Goal: Browse casually: Explore the website without a specific task or goal

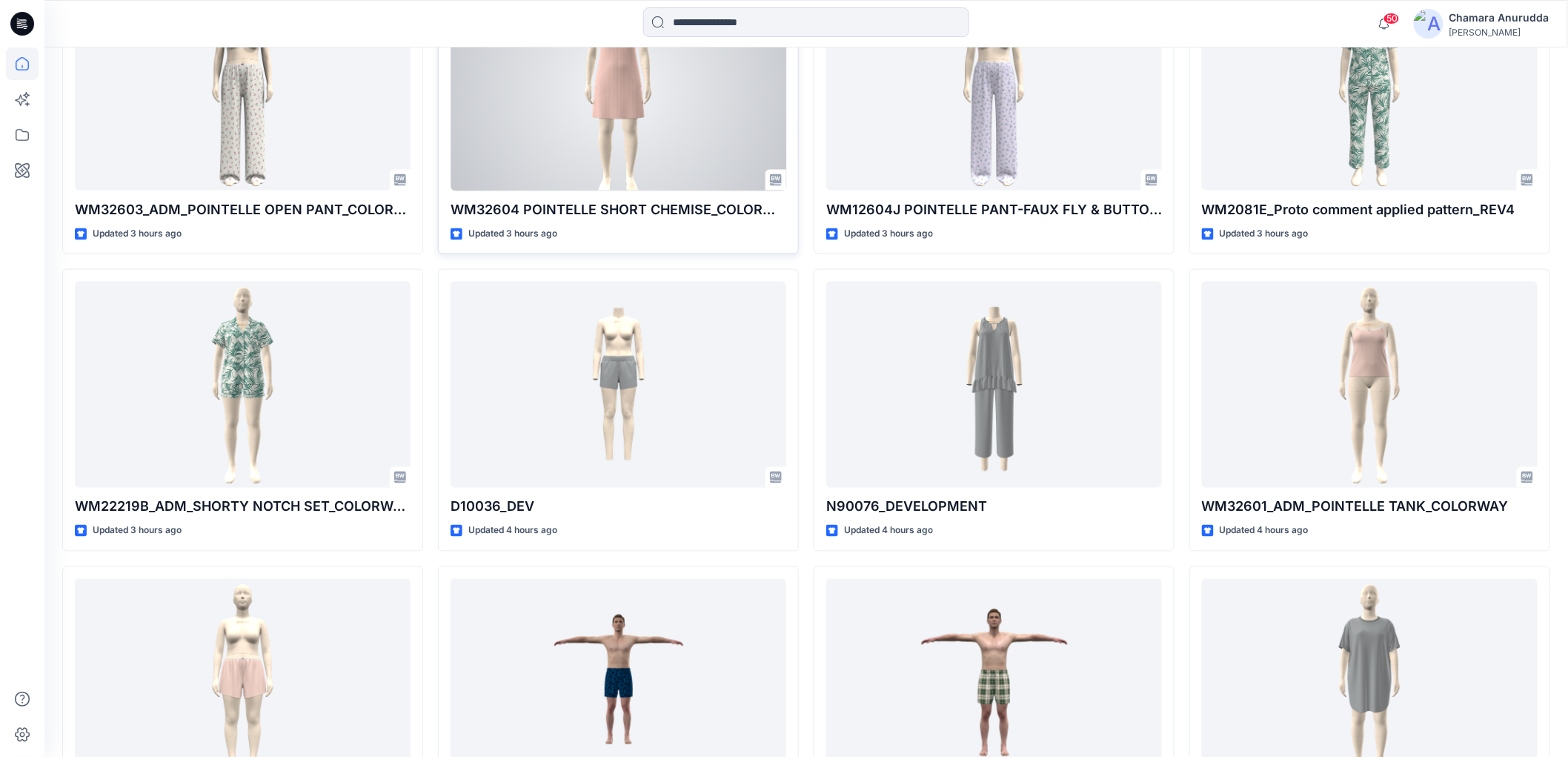
scroll to position [988, 0]
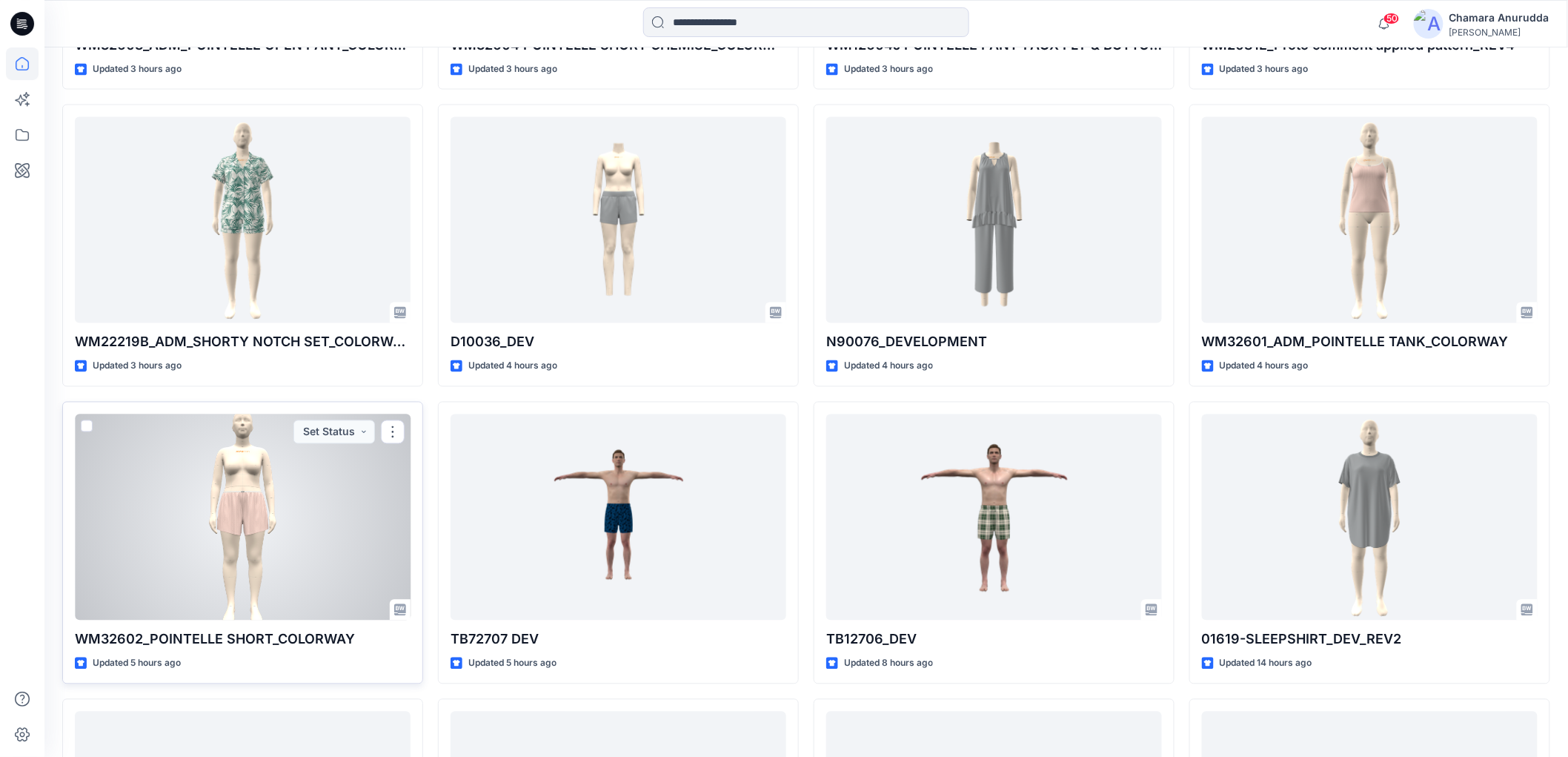
click at [204, 514] on div at bounding box center [243, 517] width 335 height 206
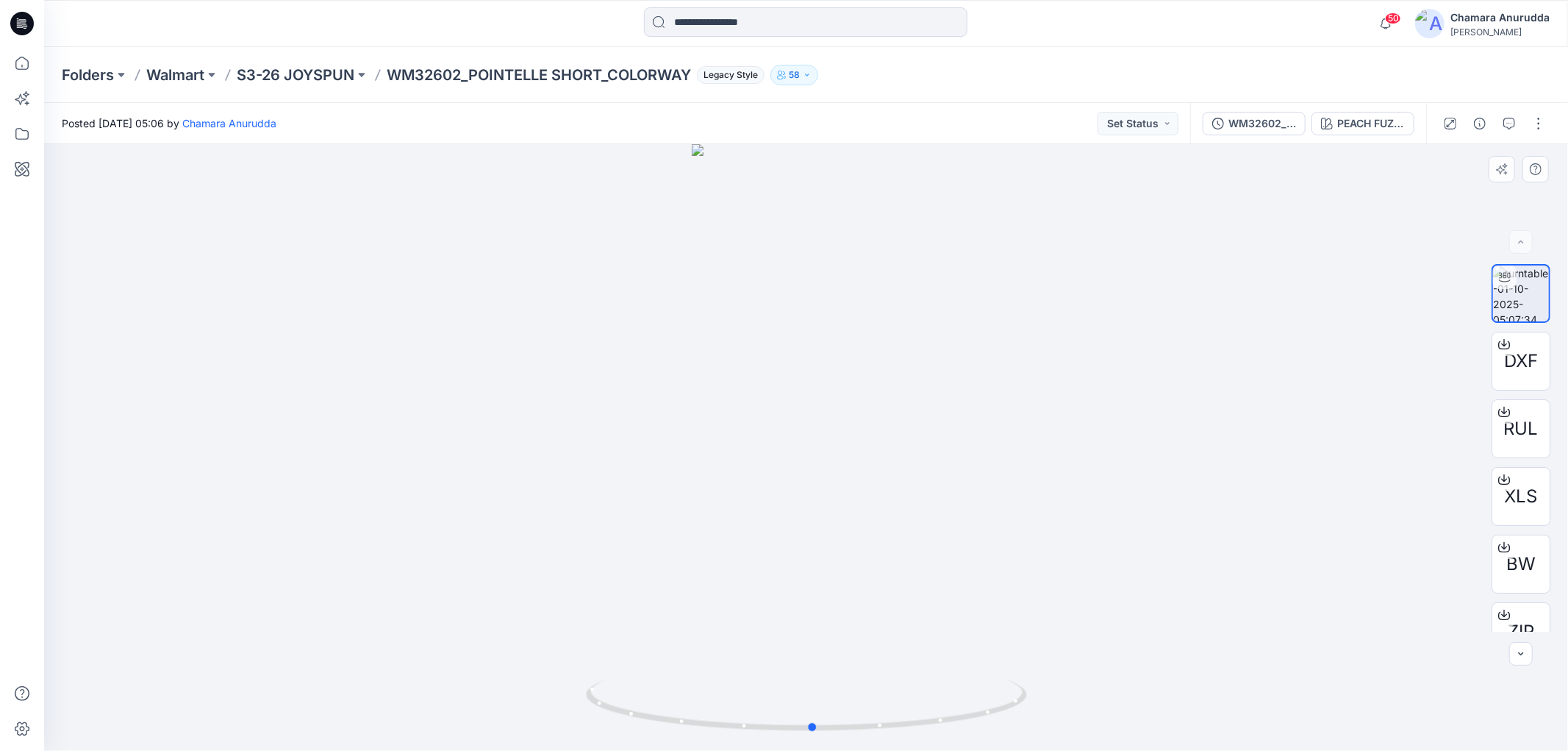
drag, startPoint x: 851, startPoint y: 728, endPoint x: 860, endPoint y: 664, distance: 64.6
click at [860, 664] on div at bounding box center [806, 447] width 1524 height 607
drag, startPoint x: 928, startPoint y: 718, endPoint x: 902, endPoint y: 522, distance: 197.7
click at [988, 681] on icon at bounding box center [808, 706] width 445 height 55
drag, startPoint x: 945, startPoint y: 725, endPoint x: 659, endPoint y: 710, distance: 286.4
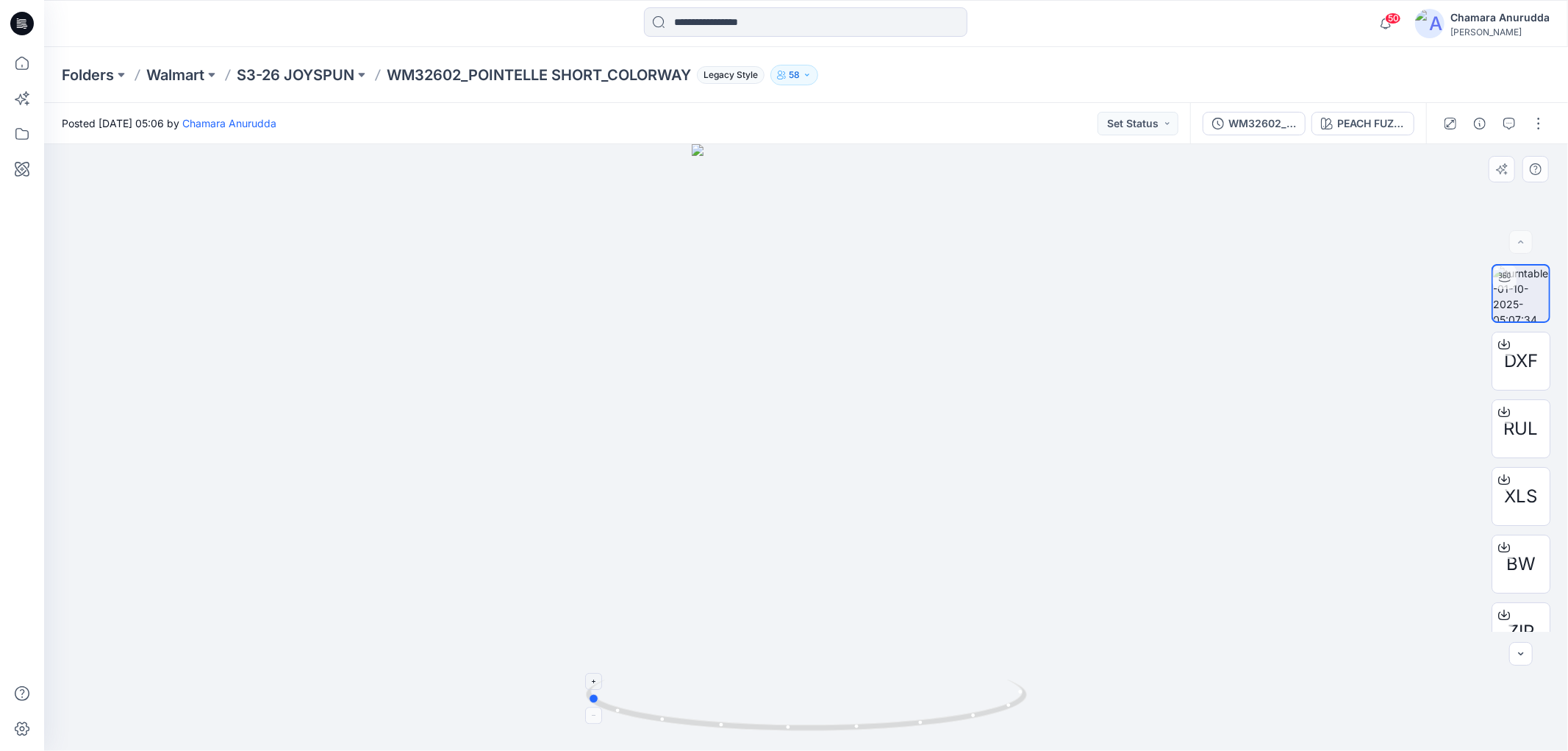
click at [657, 716] on icon at bounding box center [808, 706] width 445 height 55
